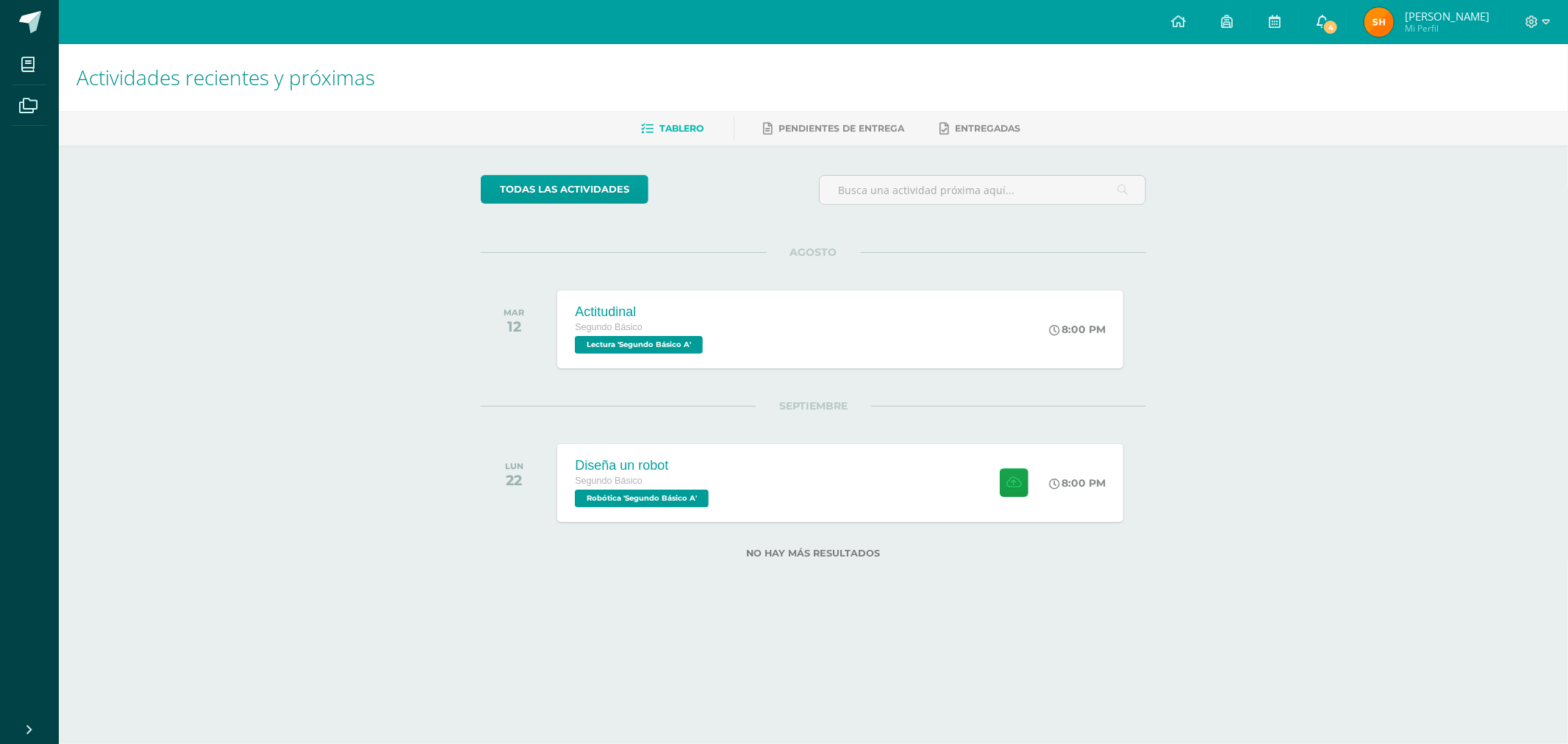
click at [1329, 17] on icon at bounding box center [1323, 21] width 12 height 14
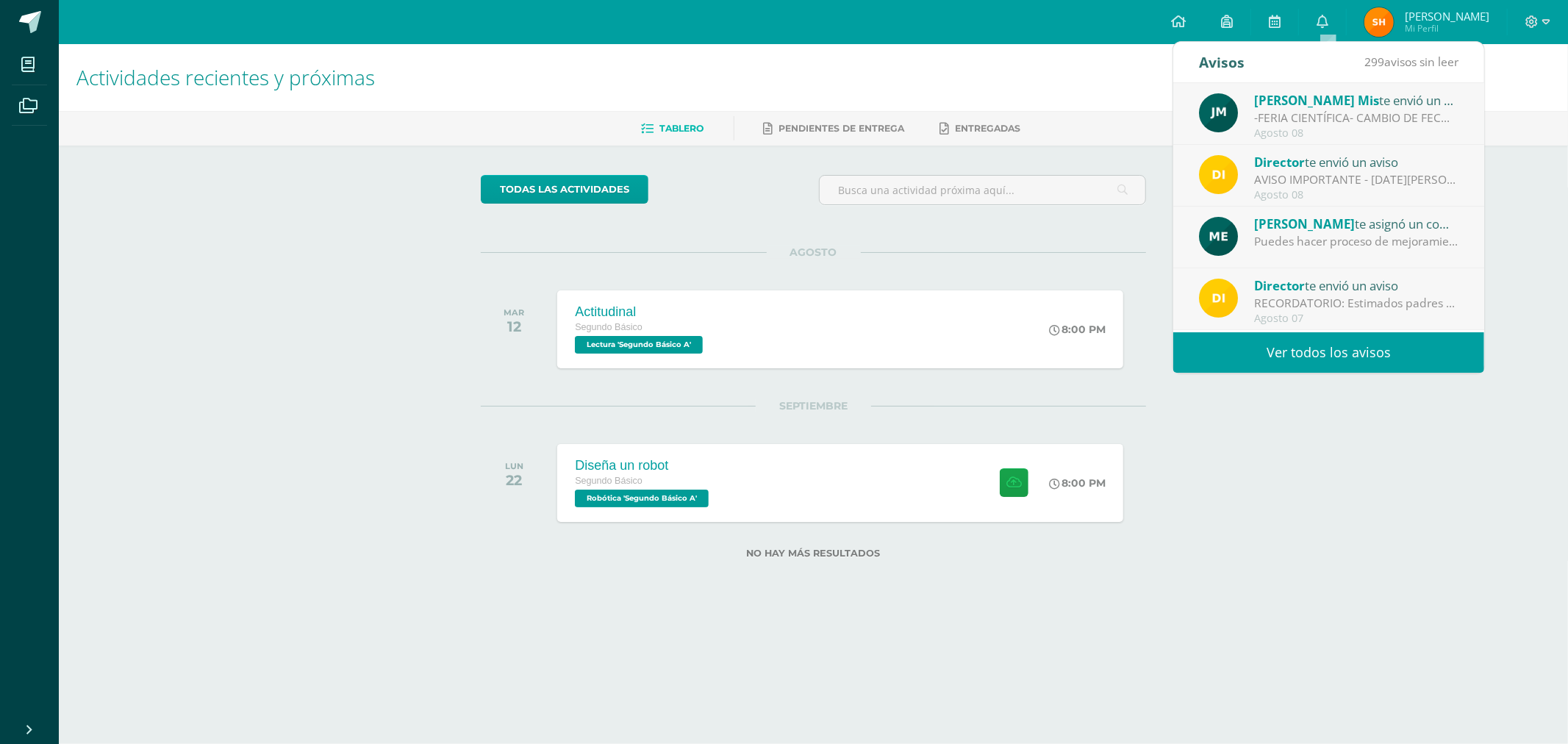
click at [1311, 181] on div "AVISO IMPORTANTE - [DATE][PERSON_NAME]: Estimados padres de familia y/o encarga…" at bounding box center [1356, 180] width 205 height 17
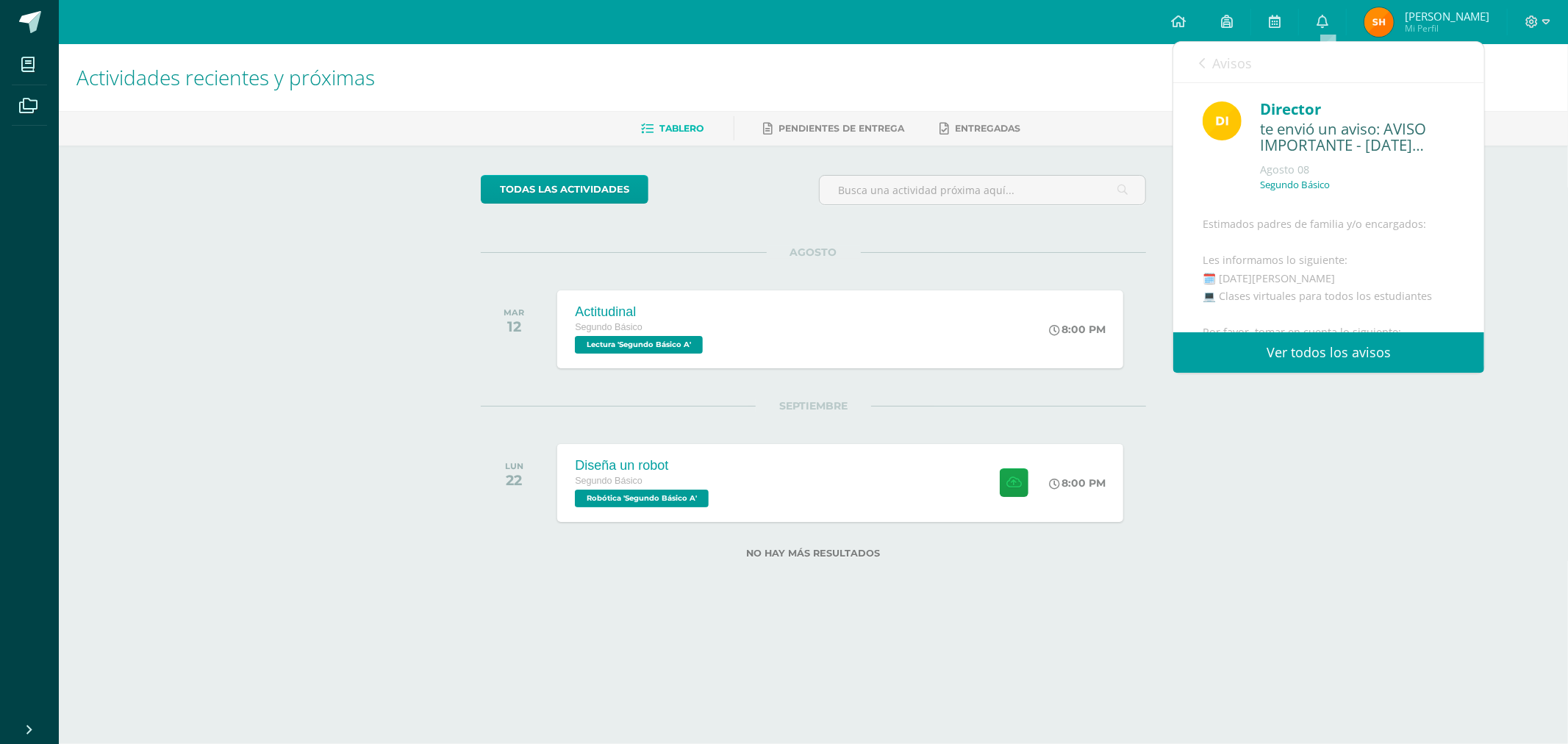
scroll to position [136, 0]
click at [1216, 67] on span "Avisos" at bounding box center [1232, 63] width 40 height 17
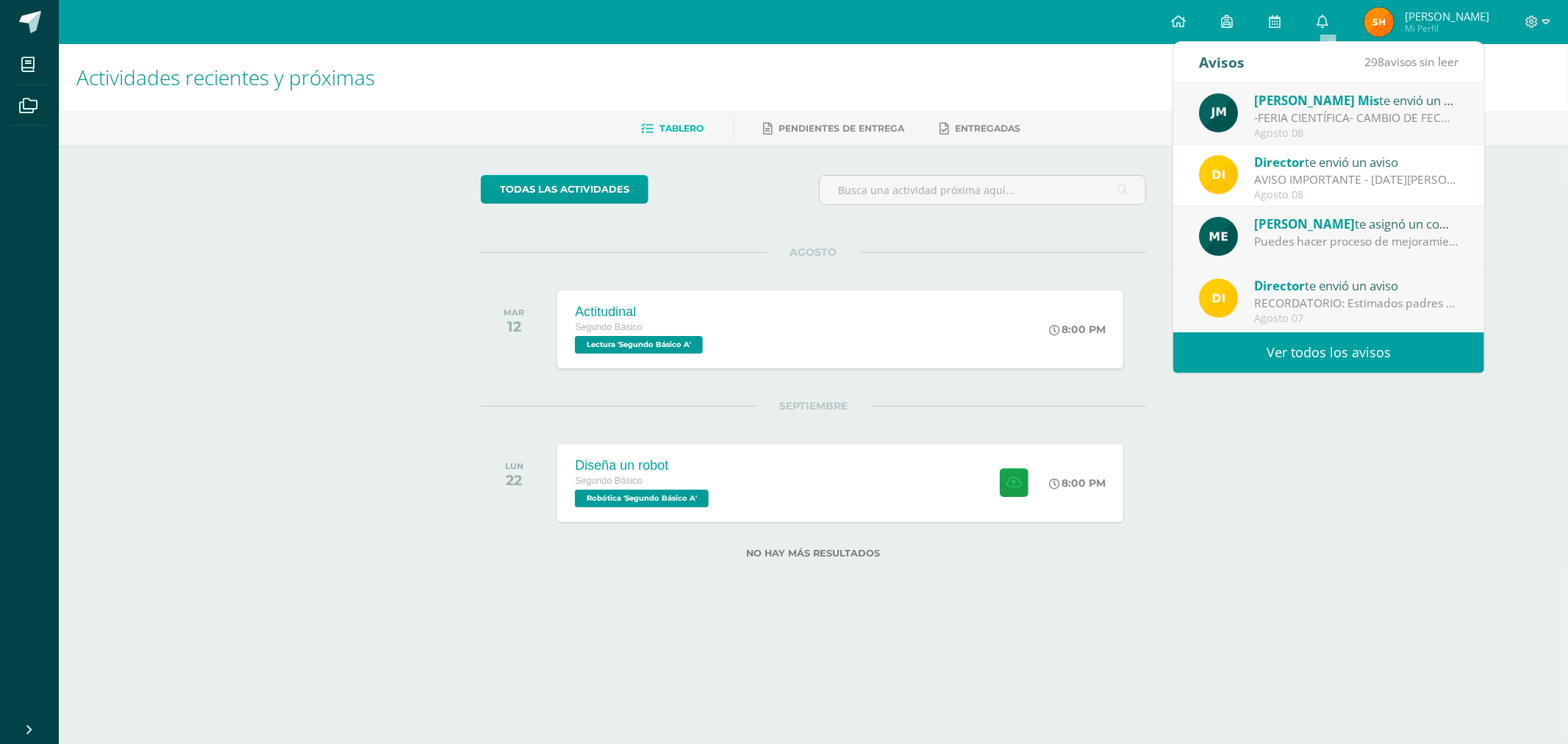
click at [1365, 276] on div "Director te envió un aviso" at bounding box center [1356, 285] width 205 height 19
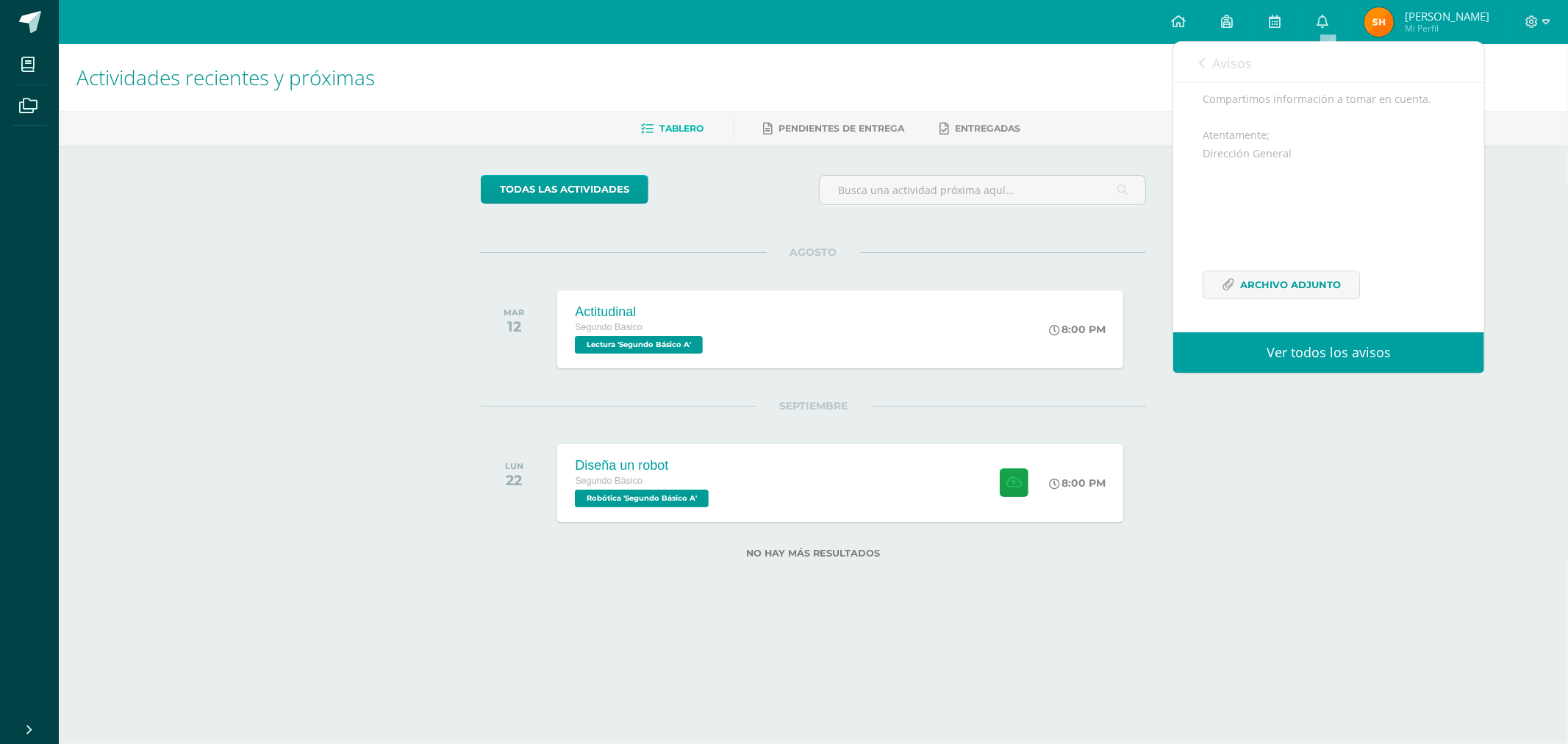
scroll to position [193, 0]
click at [1335, 286] on span "Archivo Adjunto" at bounding box center [1290, 285] width 100 height 27
click at [1217, 54] on span "Avisos" at bounding box center [1232, 63] width 40 height 17
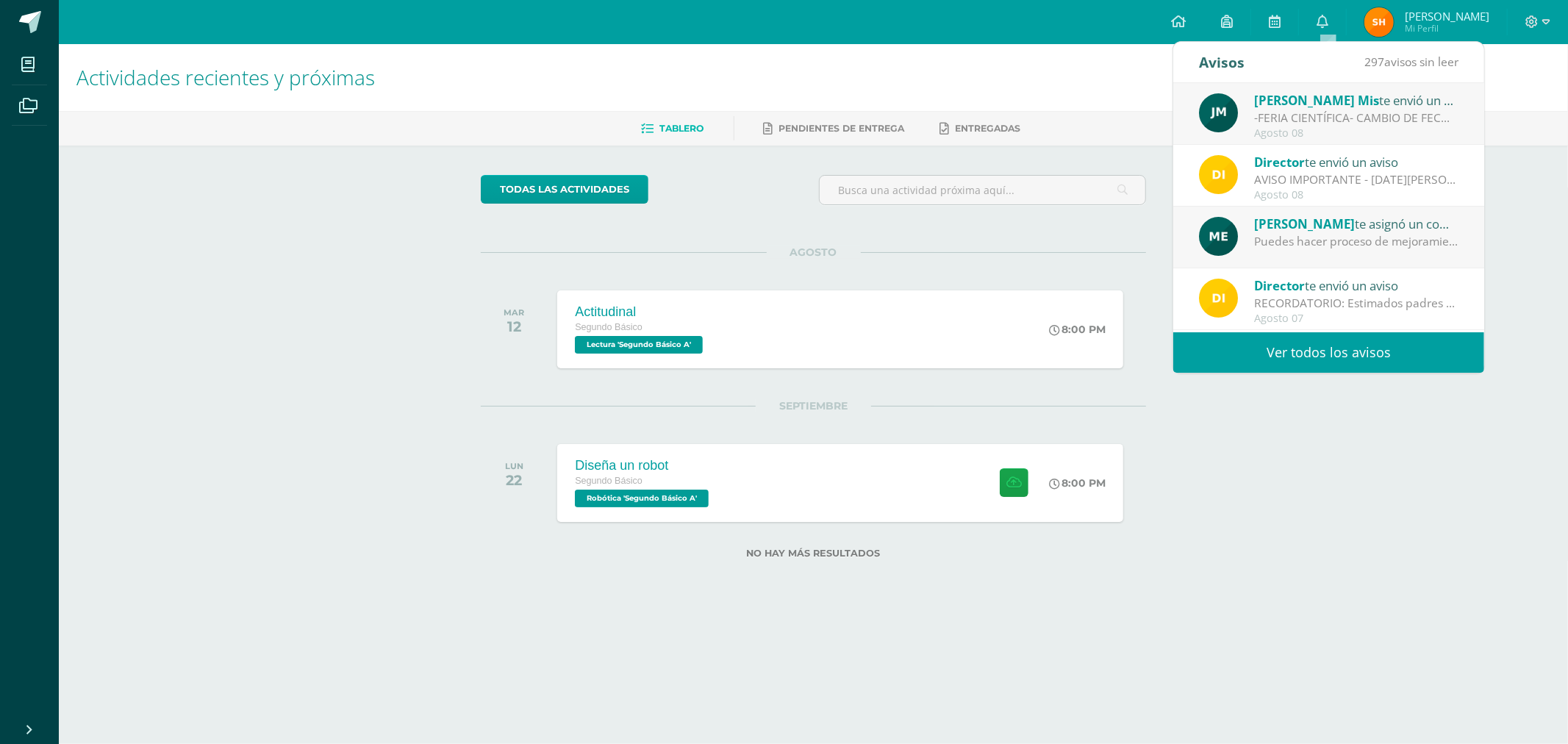
click at [1302, 134] on div "Agosto 08" at bounding box center [1356, 133] width 205 height 13
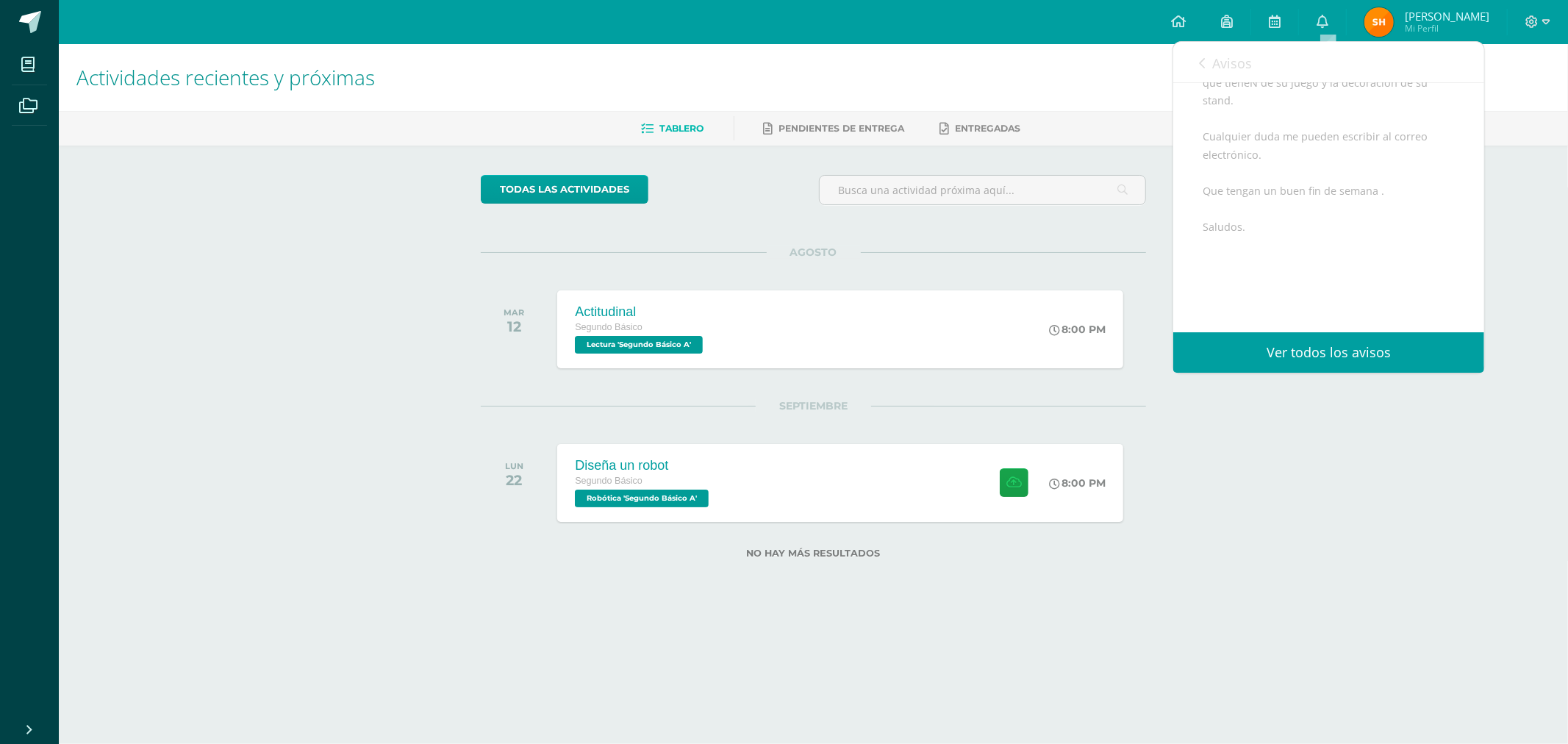
scroll to position [321, 0]
click at [1239, 59] on span "Avisos" at bounding box center [1232, 63] width 40 height 17
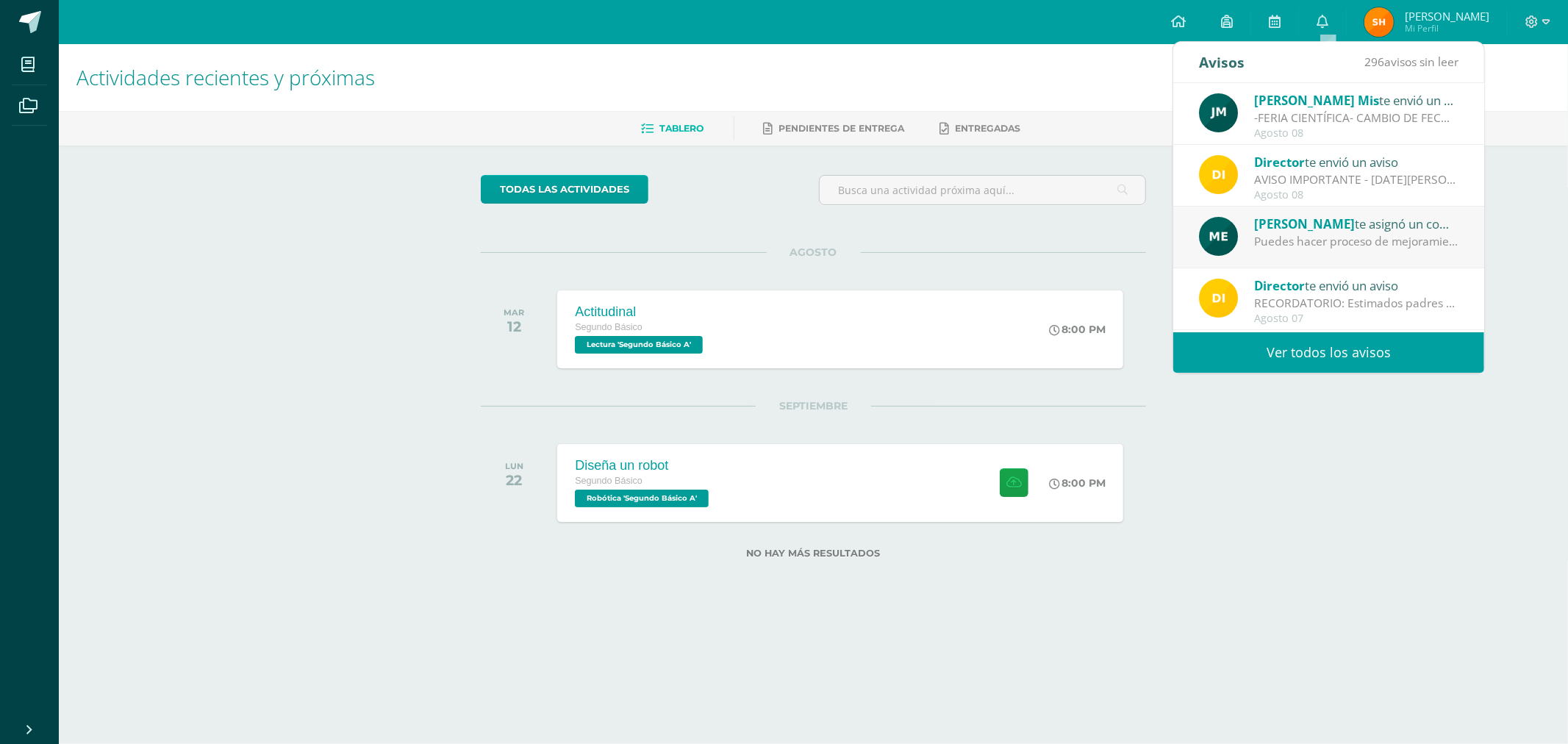
click at [1280, 261] on div "[PERSON_NAME] te asignó un comentario en 'Examen' para 'Comunicación y lenguaje…" at bounding box center [1329, 237] width 311 height 62
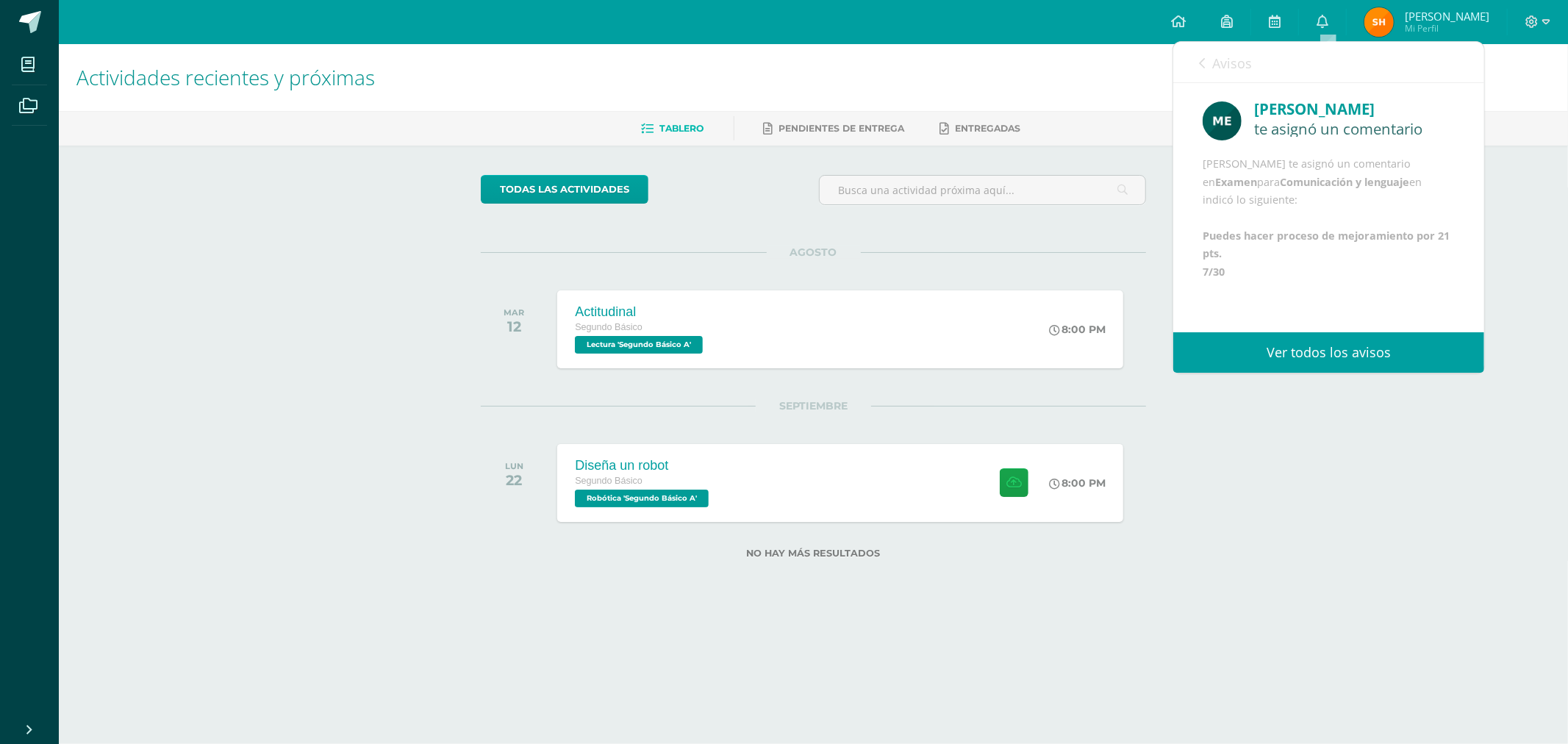
scroll to position [35, 0]
click at [1216, 56] on span "Avisos" at bounding box center [1232, 63] width 40 height 17
